Goal: Information Seeking & Learning: Check status

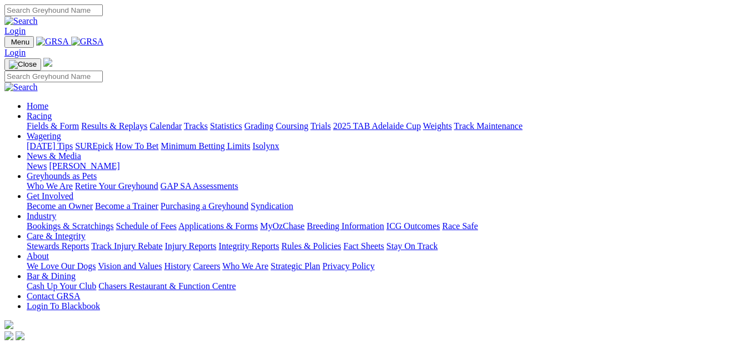
click at [52, 111] on link "Racing" at bounding box center [39, 115] width 25 height 9
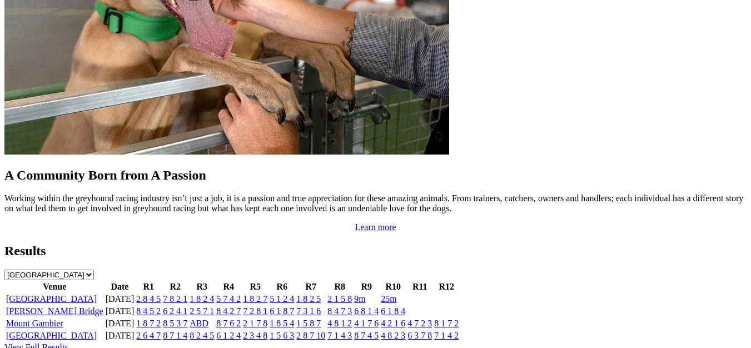
scroll to position [1056, 0]
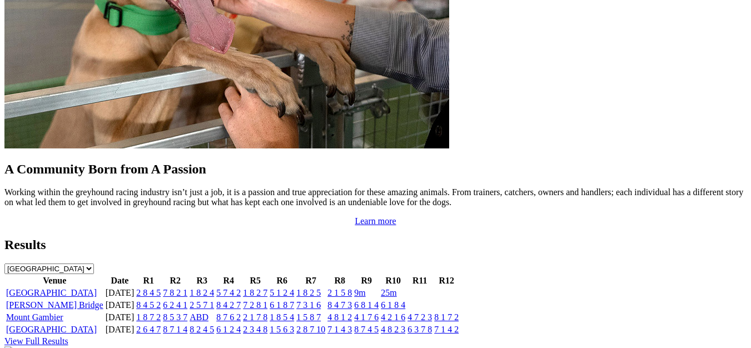
click at [68, 336] on link "View Full Results" at bounding box center [36, 340] width 64 height 9
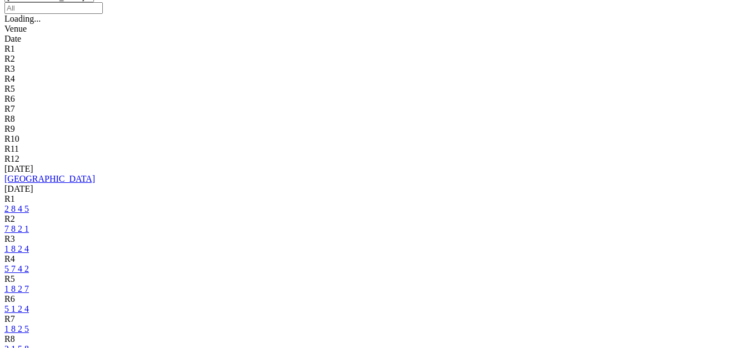
scroll to position [389, 0]
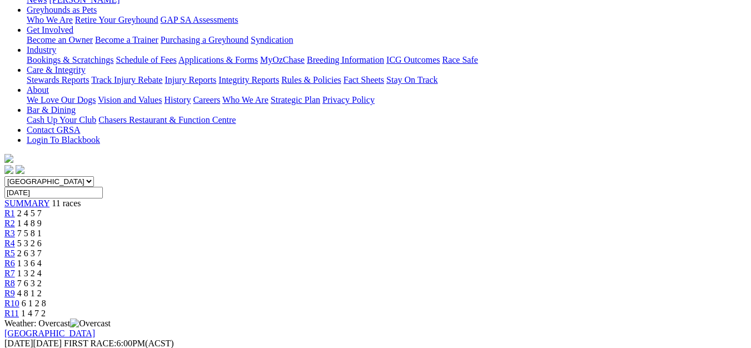
scroll to position [167, 0]
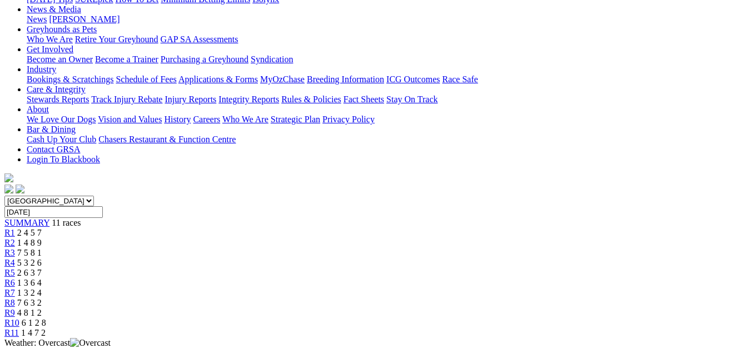
click at [42, 238] on span "1 4 8 9" at bounding box center [29, 242] width 24 height 9
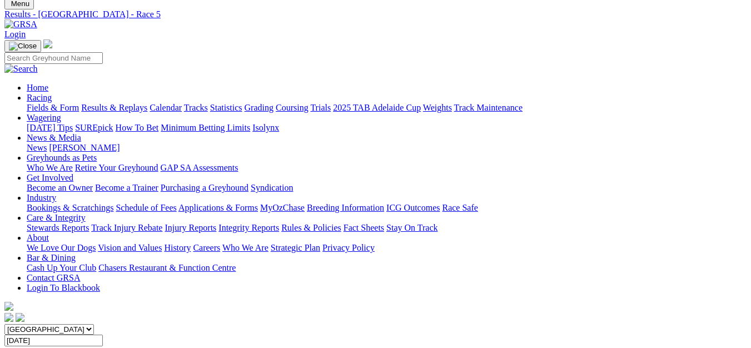
scroll to position [56, 0]
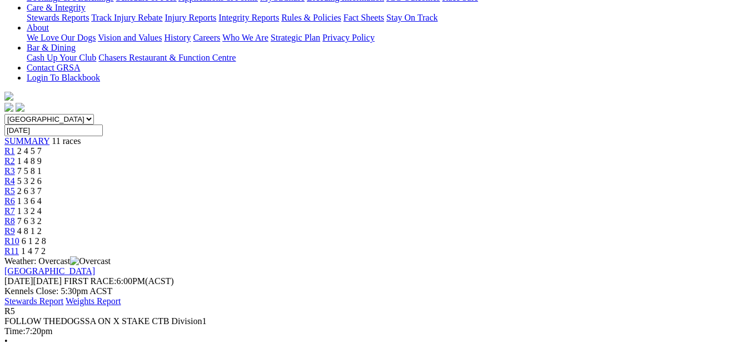
scroll to position [222, 0]
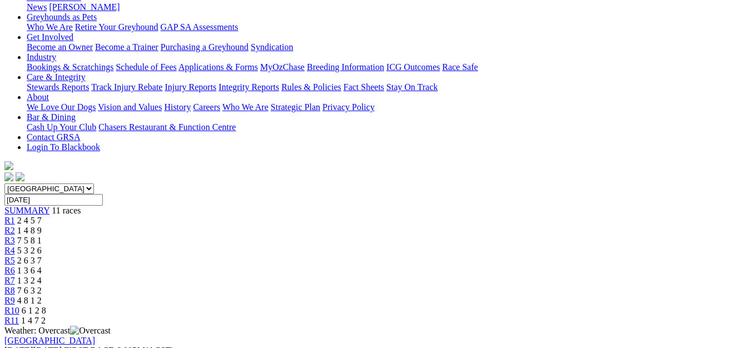
scroll to position [167, 0]
